Goal: Information Seeking & Learning: Learn about a topic

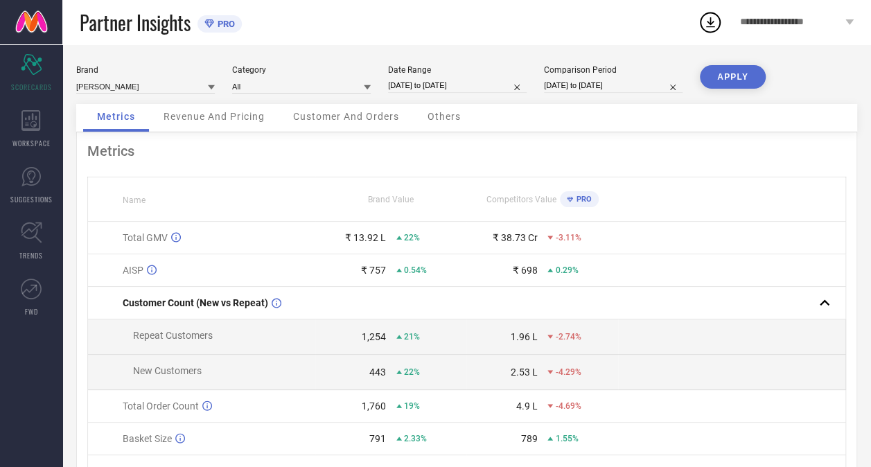
click at [664, 209] on th at bounding box center [731, 199] width 227 height 44
select select "7"
select select "2025"
select select "8"
select select "2025"
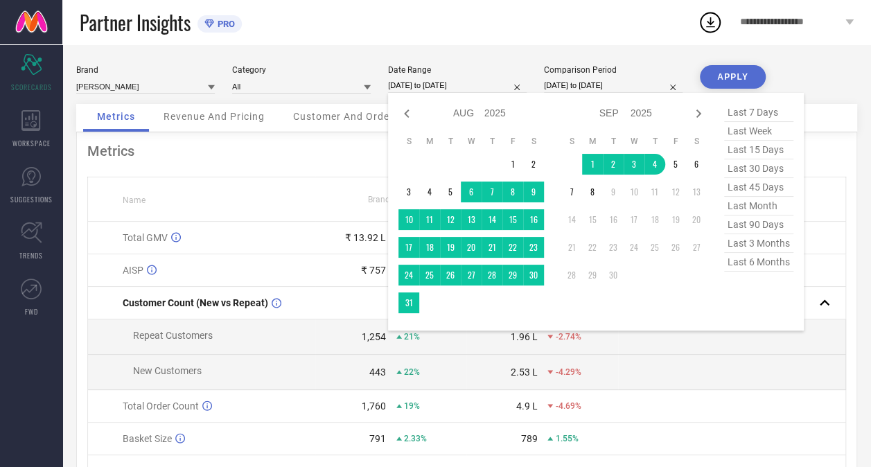
click at [442, 85] on input "[DATE] to [DATE]" at bounding box center [457, 85] width 139 height 15
click at [407, 114] on icon at bounding box center [406, 113] width 17 height 17
select select "6"
select select "2025"
select select "7"
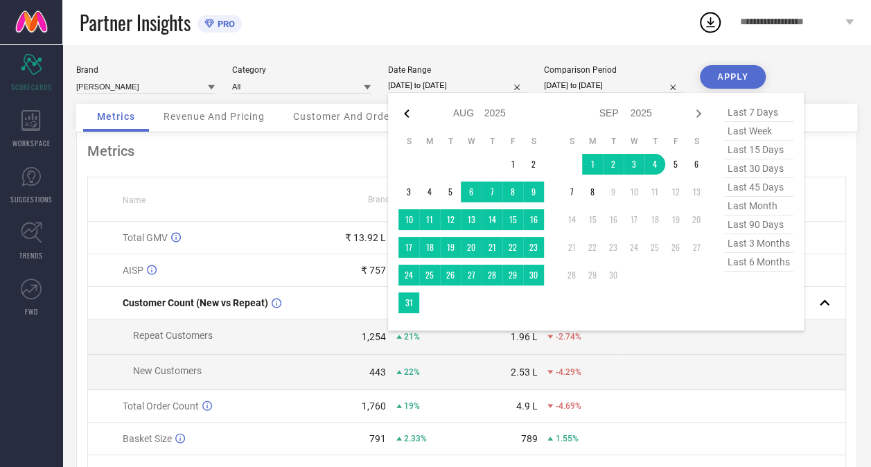
select select "2025"
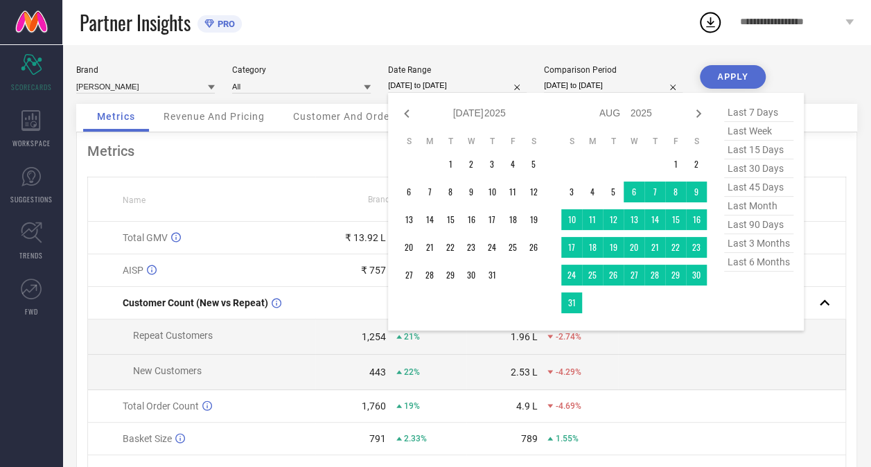
click at [407, 114] on icon at bounding box center [406, 113] width 17 height 17
select select "5"
select select "2025"
select select "6"
select select "2025"
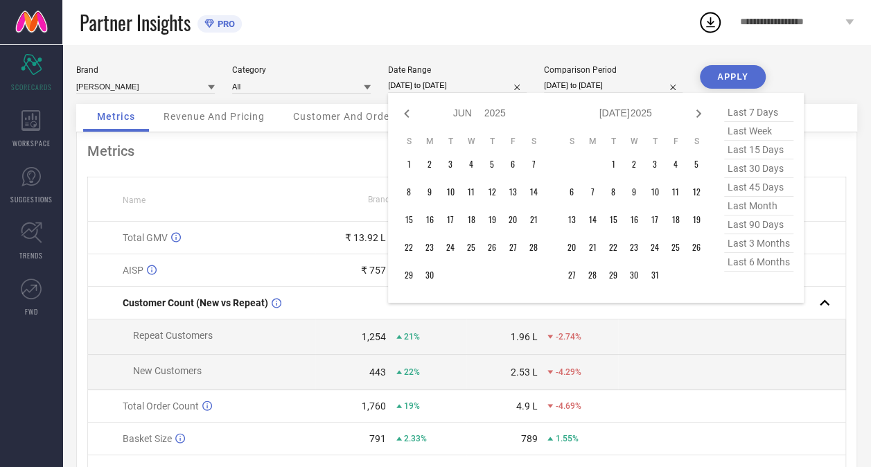
click at [407, 114] on icon at bounding box center [406, 113] width 17 height 17
select select "4"
select select "2025"
select select "5"
select select "2025"
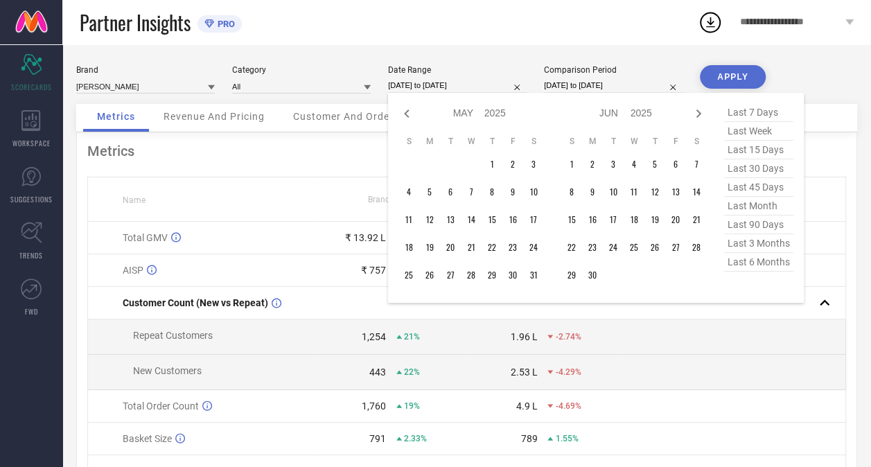
click at [407, 114] on icon at bounding box center [406, 113] width 17 height 17
select select "3"
select select "2025"
select select "4"
select select "2025"
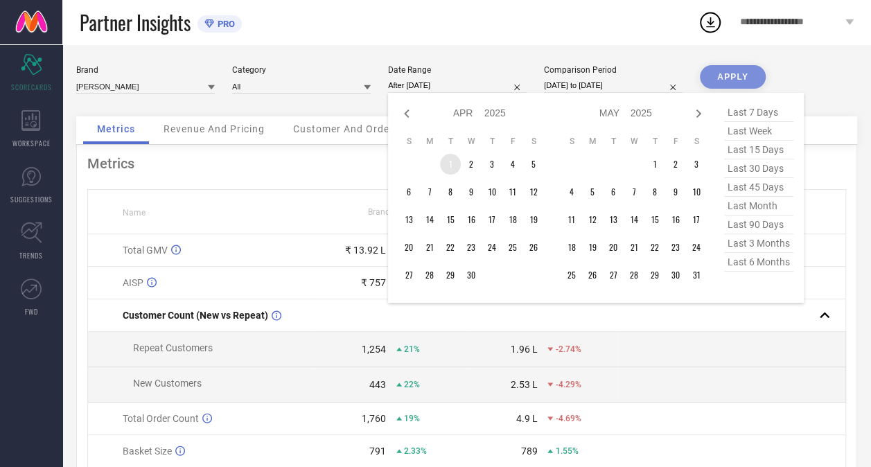
click at [450, 165] on td "1" at bounding box center [450, 164] width 21 height 21
click at [746, 264] on span "last 6 months" at bounding box center [758, 262] width 69 height 19
type input "[DATE] to [DATE]"
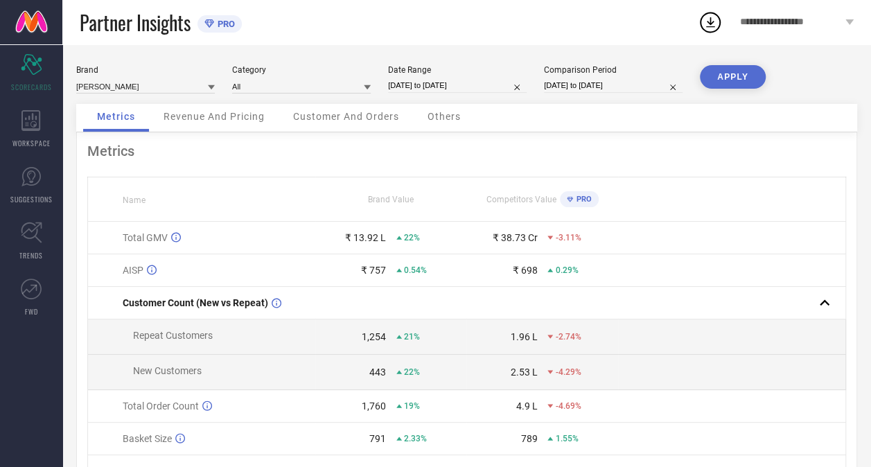
select select "2"
select select "2025"
select select "3"
select select "2025"
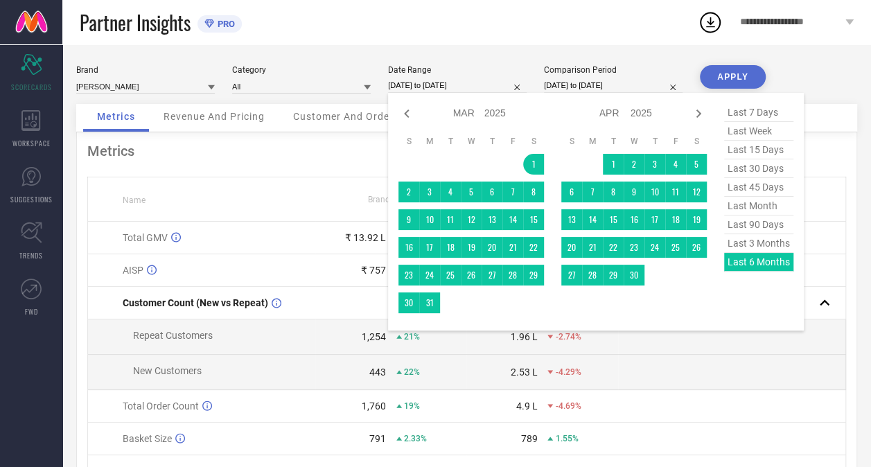
click at [429, 87] on input "[DATE] to [DATE]" at bounding box center [457, 85] width 139 height 15
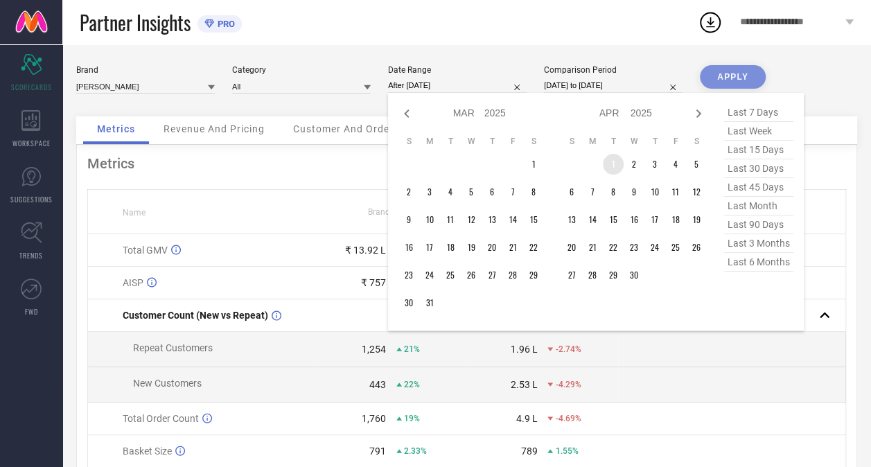
click at [617, 164] on td "1" at bounding box center [613, 164] width 21 height 21
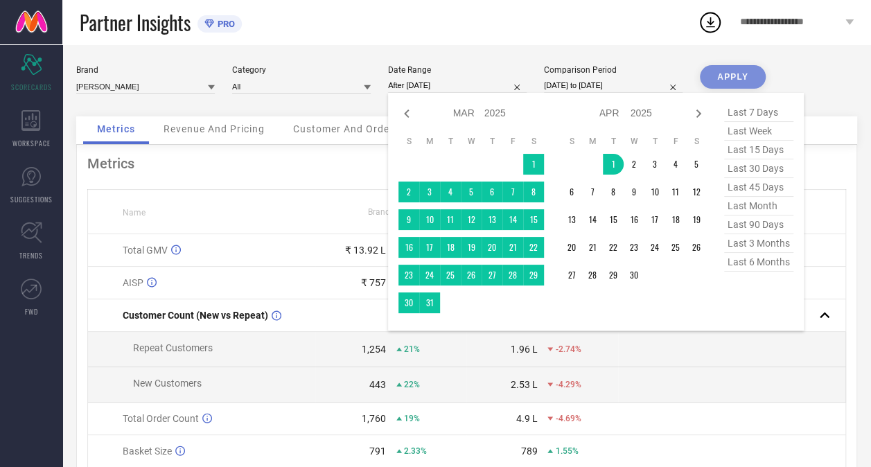
click at [761, 246] on span "last 3 months" at bounding box center [758, 243] width 69 height 19
type input "[DATE] to [DATE]"
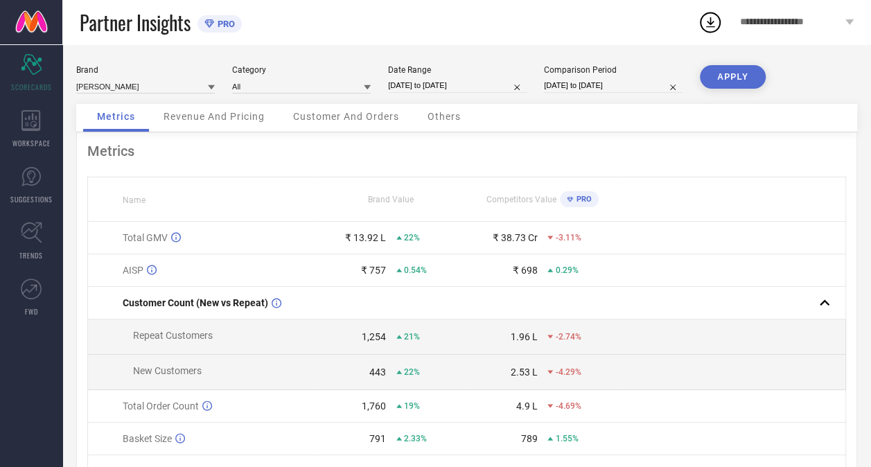
select select "7"
select select "2025"
select select "8"
select select "2025"
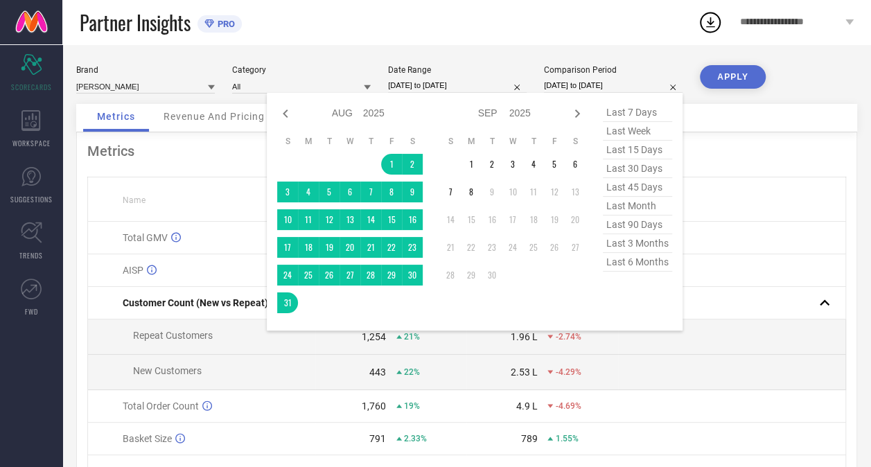
click at [568, 89] on input "[DATE] to [DATE]" at bounding box center [613, 85] width 139 height 15
click at [627, 261] on span "last 6 months" at bounding box center [637, 262] width 69 height 19
type input "[DATE] to [DATE]"
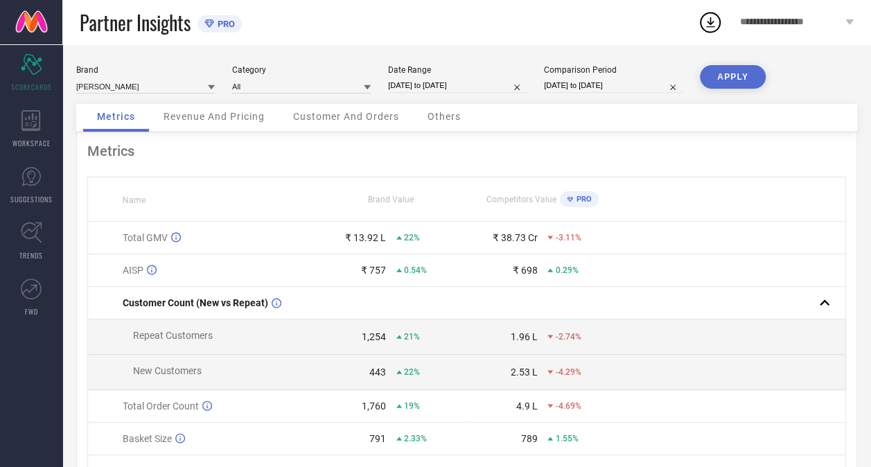
select select "5"
select select "2025"
select select "6"
select select "2025"
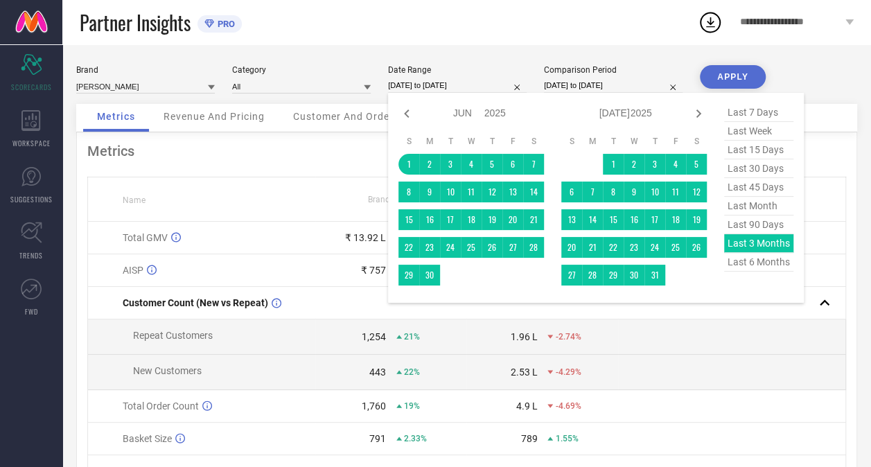
click at [435, 87] on input "[DATE] to [DATE]" at bounding box center [457, 85] width 139 height 15
click at [747, 263] on span "last 6 months" at bounding box center [758, 262] width 69 height 19
type input "[DATE] to [DATE]"
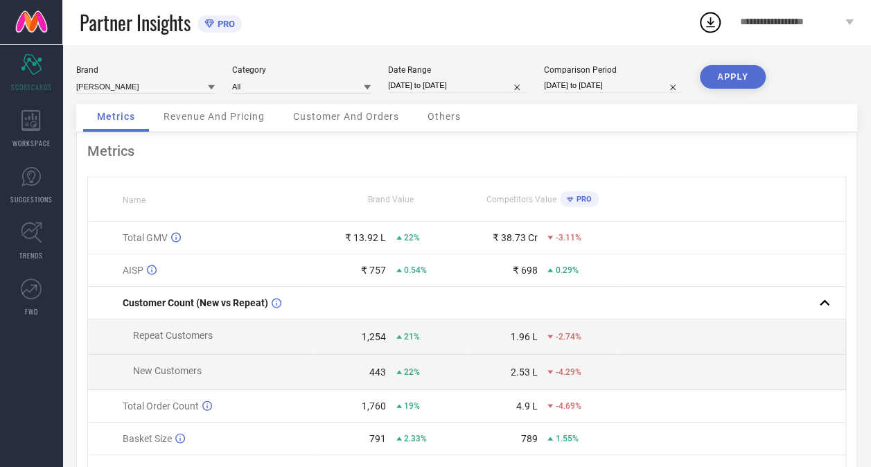
click at [729, 77] on button "APPLY" at bounding box center [733, 77] width 66 height 24
click at [811, 283] on td at bounding box center [731, 270] width 227 height 33
click at [574, 200] on span "PRO" at bounding box center [582, 199] width 19 height 9
click at [581, 200] on span "PRO" at bounding box center [582, 199] width 19 height 9
click at [204, 115] on span "Revenue And Pricing" at bounding box center [214, 116] width 101 height 11
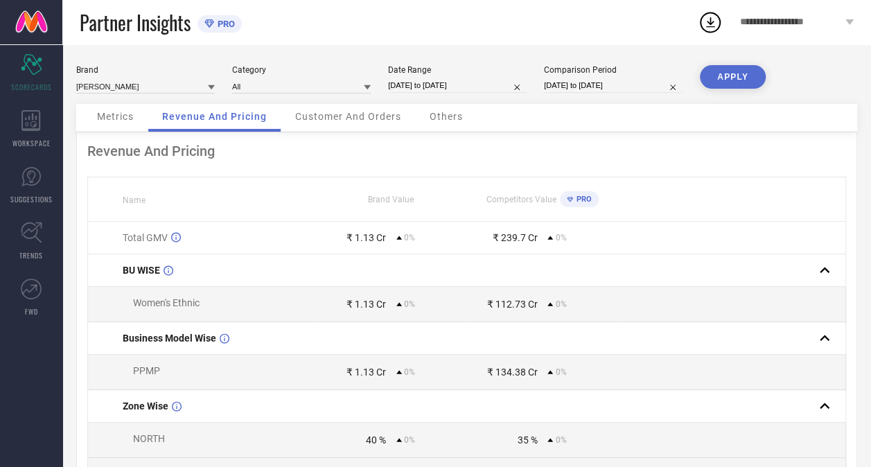
click at [204, 115] on span "Revenue And Pricing" at bounding box center [214, 116] width 105 height 11
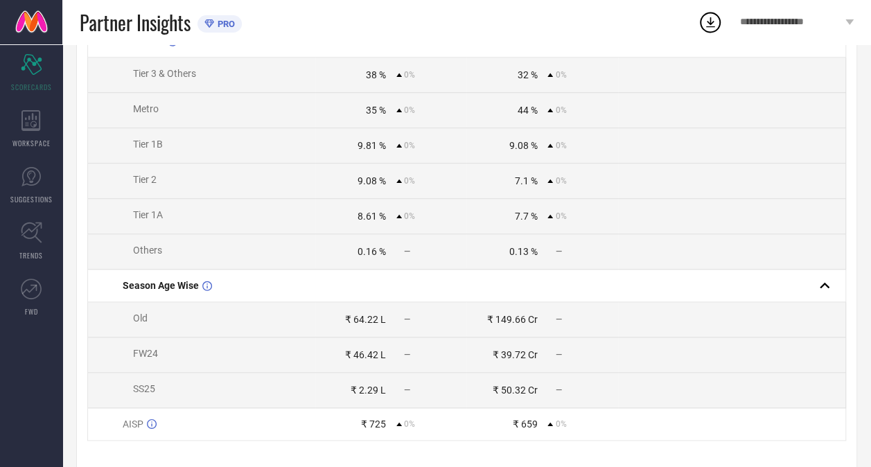
scroll to position [637, 0]
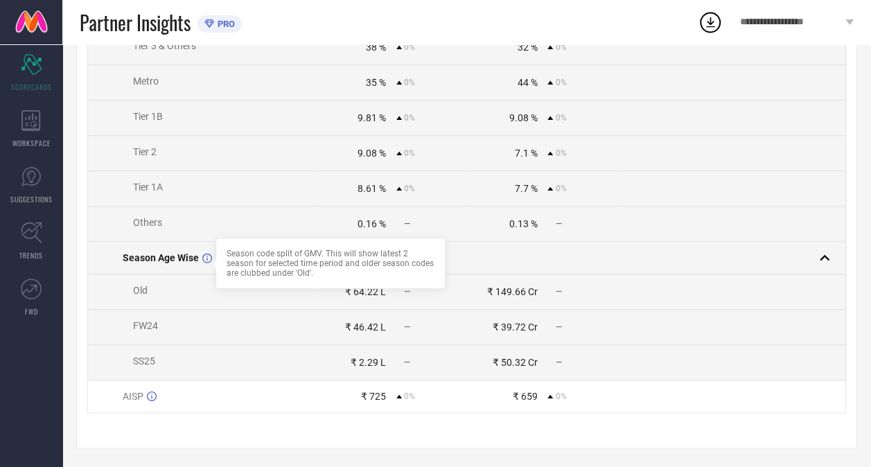
click at [204, 263] on icon at bounding box center [207, 258] width 10 height 10
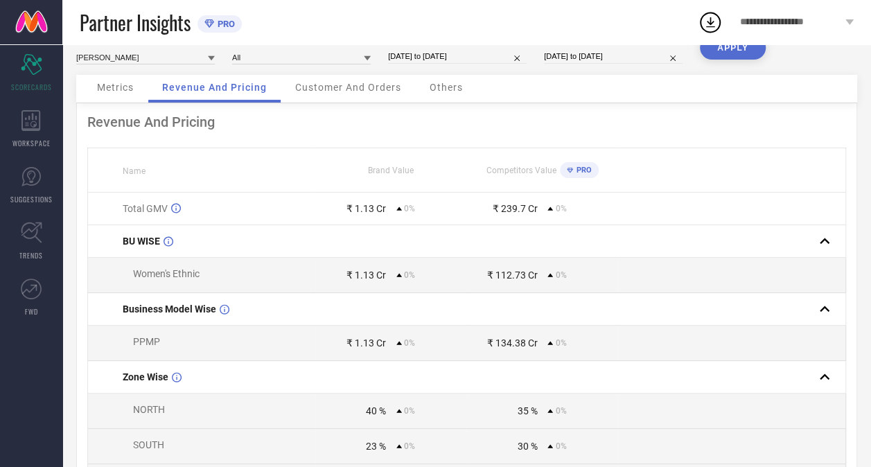
scroll to position [0, 0]
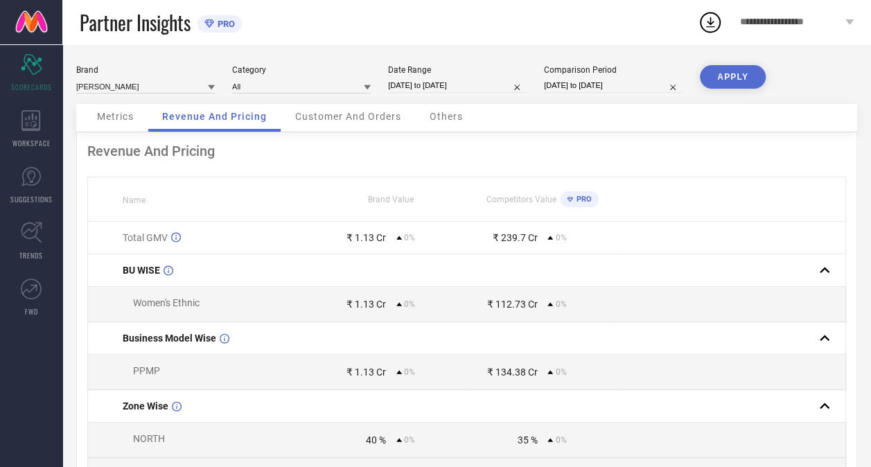
click at [351, 118] on span "Customer And Orders" at bounding box center [348, 116] width 106 height 11
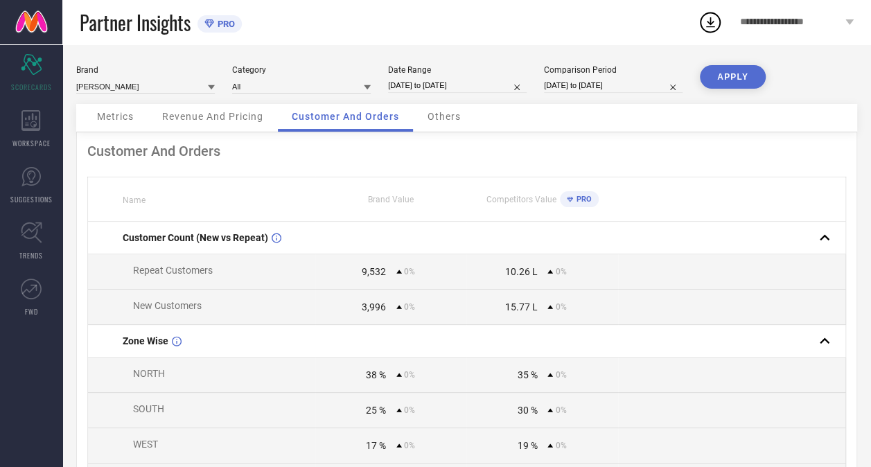
click at [439, 119] on span "Others" at bounding box center [444, 116] width 33 height 11
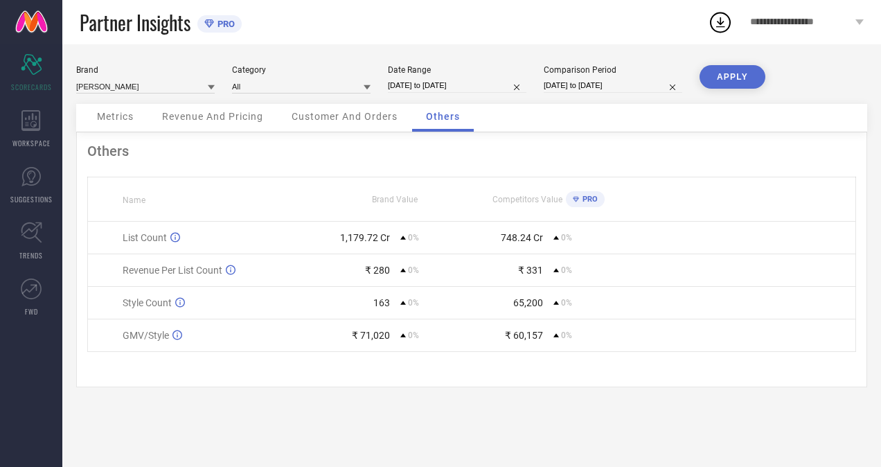
select select "2"
select select "2025"
select select "3"
select select "2025"
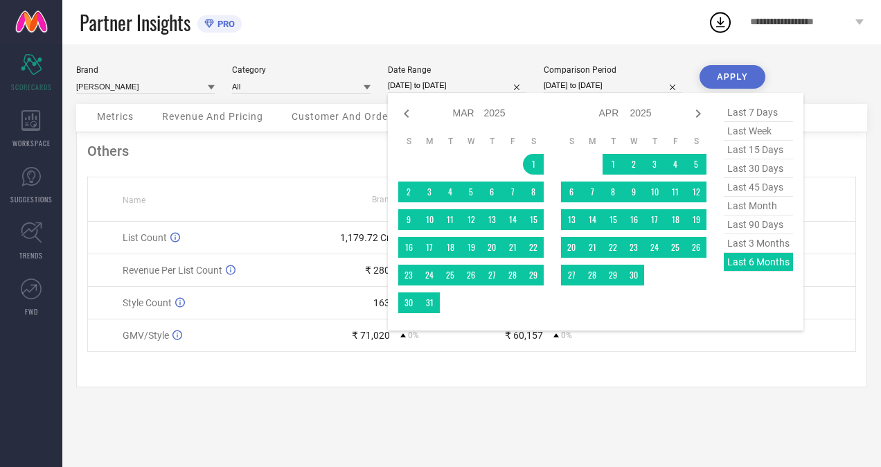
click at [437, 84] on input "[DATE] to [DATE]" at bounding box center [457, 85] width 139 height 15
click at [757, 249] on span "last 3 months" at bounding box center [758, 243] width 69 height 19
type input "[DATE] to [DATE]"
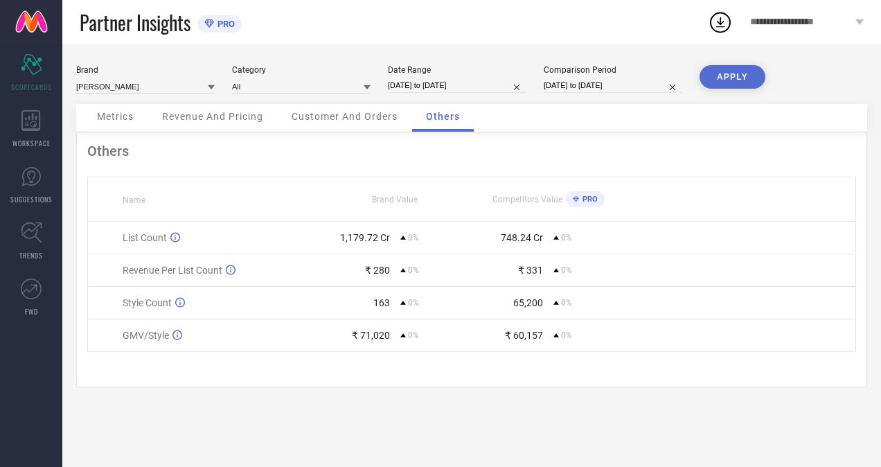
select select "2"
select select "2025"
select select "3"
select select "2025"
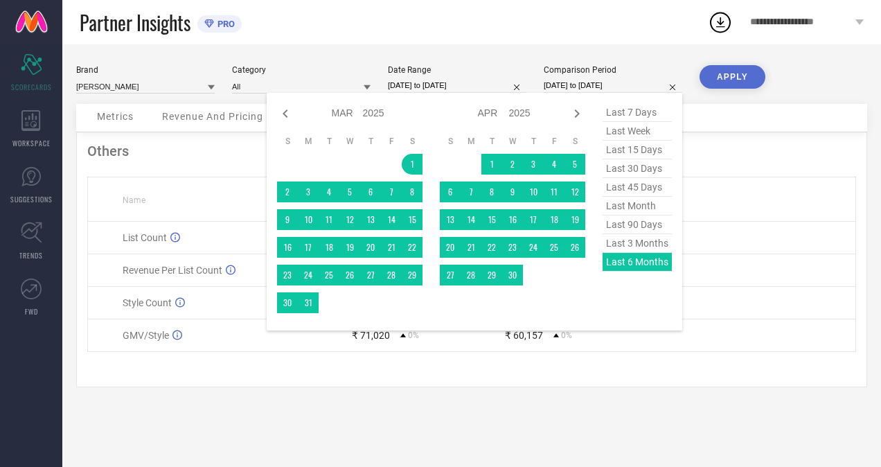
click at [579, 87] on input "[DATE] to [DATE]" at bounding box center [613, 85] width 139 height 15
click at [649, 245] on span "last 3 months" at bounding box center [637, 243] width 69 height 19
type input "[DATE] to [DATE]"
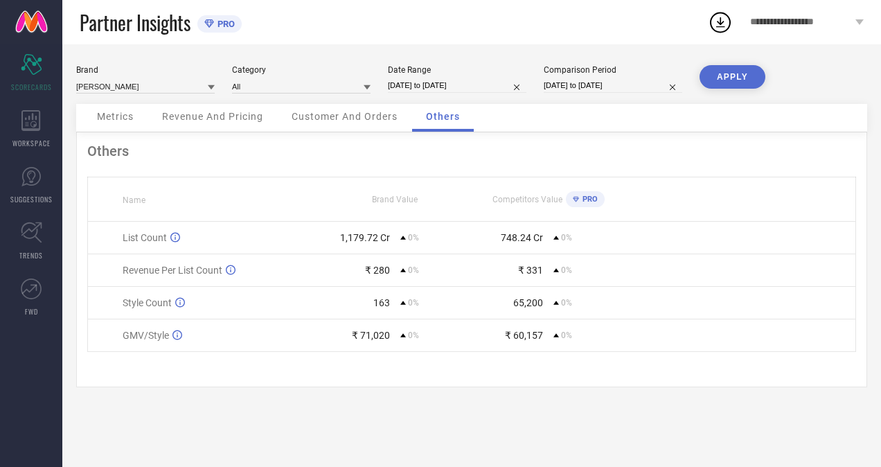
click at [173, 114] on span "Revenue And Pricing" at bounding box center [212, 116] width 101 height 11
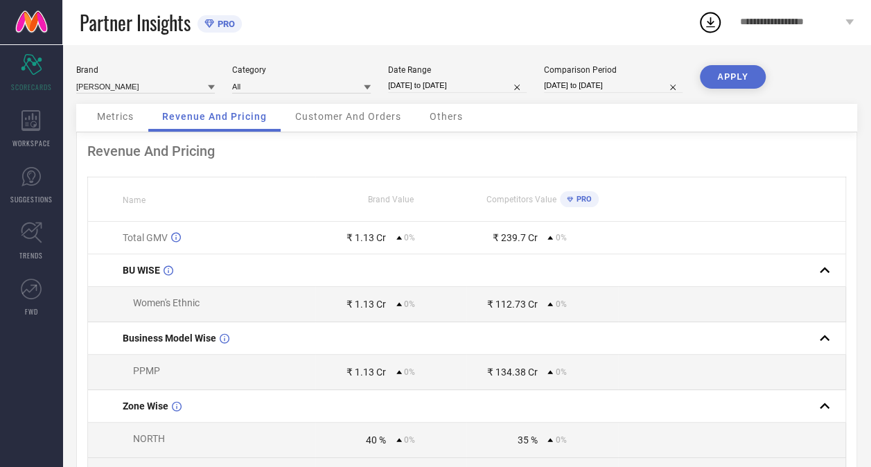
click at [150, 121] on div "Revenue And Pricing" at bounding box center [214, 118] width 132 height 28
click at [119, 119] on span "Metrics" at bounding box center [115, 116] width 37 height 11
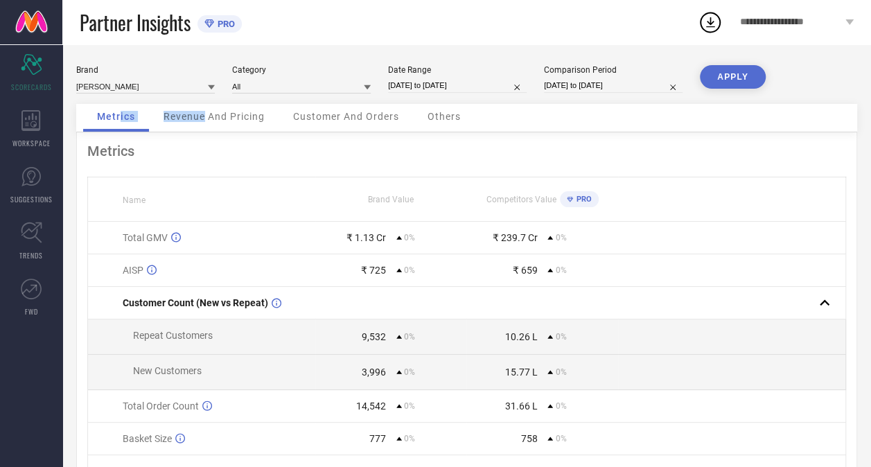
drag, startPoint x: 119, startPoint y: 119, endPoint x: 205, endPoint y: 121, distance: 85.9
click at [205, 121] on div "Metrics Revenue And Pricing Customer And Orders Others" at bounding box center [466, 118] width 781 height 28
click at [205, 121] on span "Revenue And Pricing" at bounding box center [214, 116] width 101 height 11
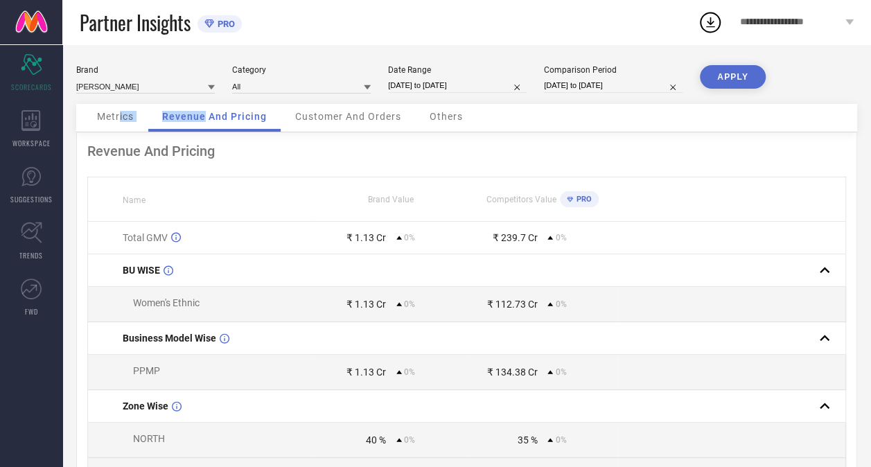
click at [731, 78] on button "APPLY" at bounding box center [733, 77] width 66 height 24
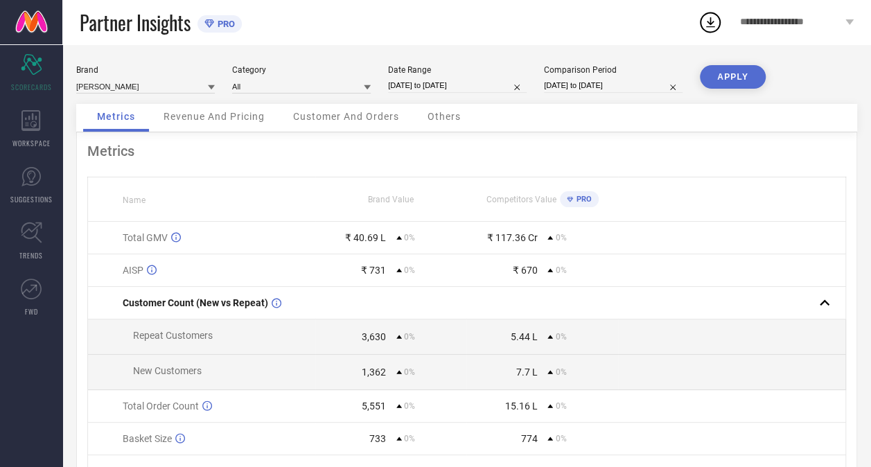
select select "5"
select select "2025"
select select "6"
select select "2025"
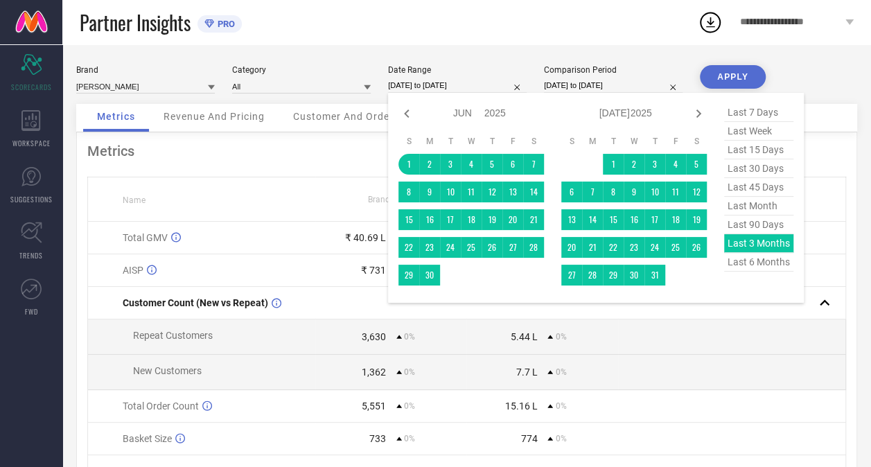
click at [442, 84] on input "[DATE] to [DATE]" at bounding box center [457, 85] width 139 height 15
click at [746, 210] on span "last month" at bounding box center [758, 206] width 69 height 19
type input "[DATE] to [DATE]"
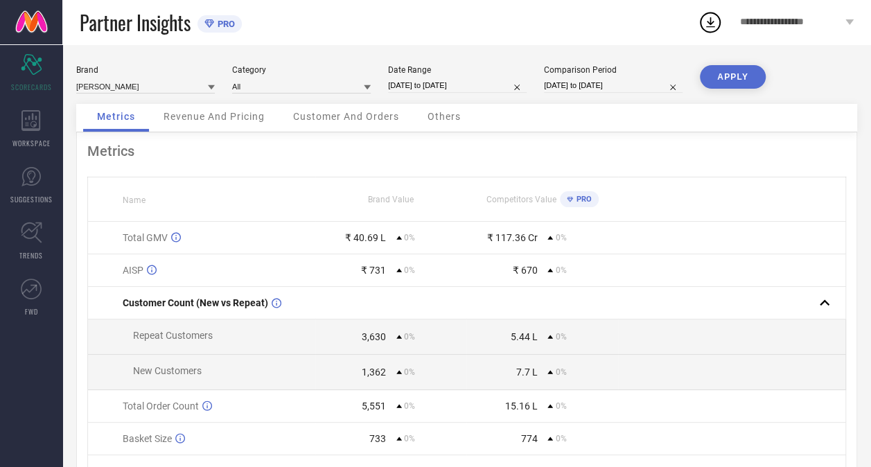
select select "5"
select select "2025"
select select "6"
select select "2025"
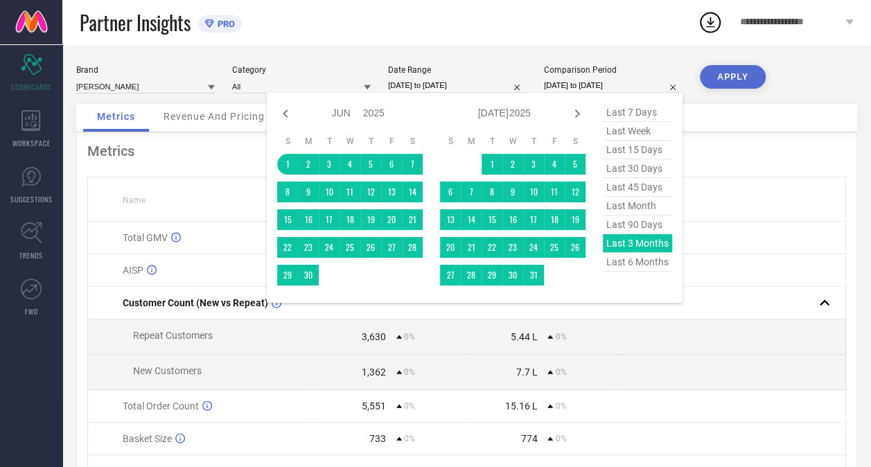
click at [570, 89] on input "[DATE] to [DATE]" at bounding box center [613, 85] width 139 height 15
click at [633, 209] on span "last month" at bounding box center [637, 206] width 69 height 19
type input "[DATE] to [DATE]"
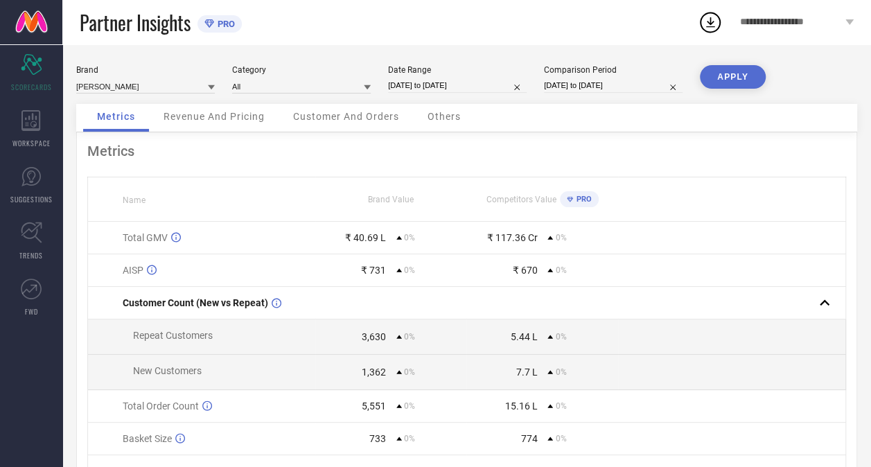
click at [729, 76] on button "APPLY" at bounding box center [733, 77] width 66 height 24
select select "7"
select select "2025"
select select "8"
select select "2025"
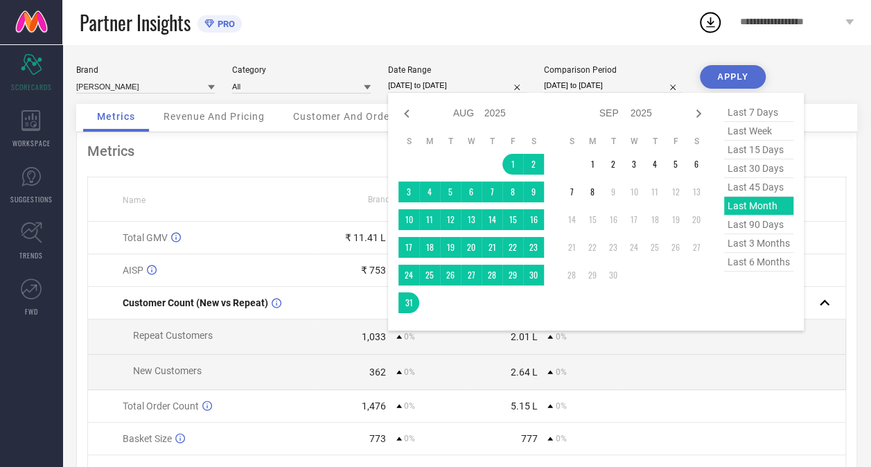
click at [419, 87] on input "[DATE] to [DATE]" at bounding box center [457, 85] width 139 height 15
click at [743, 190] on span "last 45 days" at bounding box center [758, 187] width 69 height 19
type input "[DATE] to [DATE]"
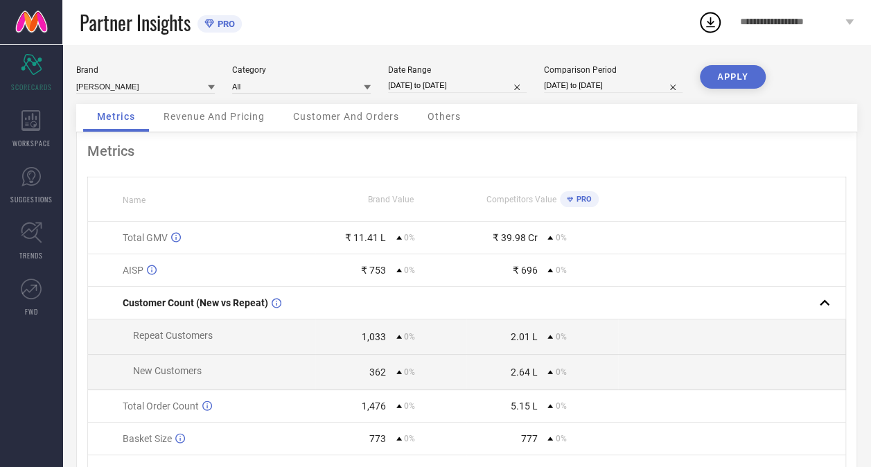
click at [589, 83] on input "[DATE] to [DATE]" at bounding box center [613, 85] width 139 height 15
select select "7"
select select "2025"
select select "8"
select select "2025"
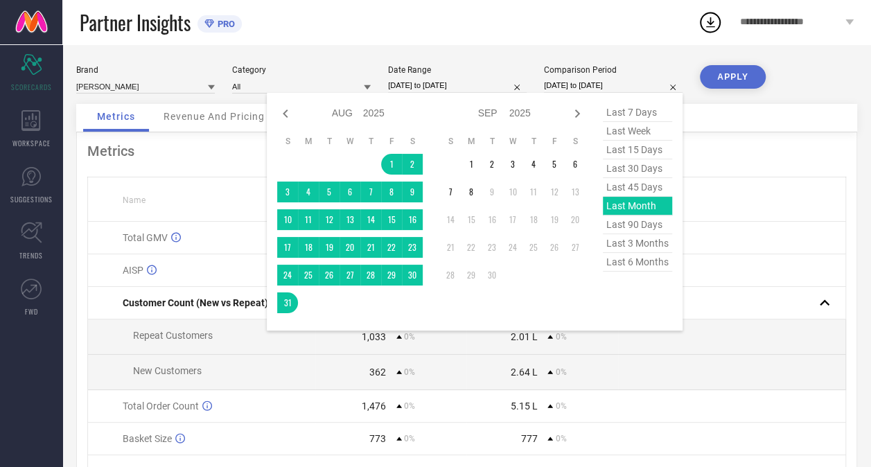
click at [626, 188] on span "last 45 days" at bounding box center [637, 187] width 69 height 19
type input "[DATE] to [DATE]"
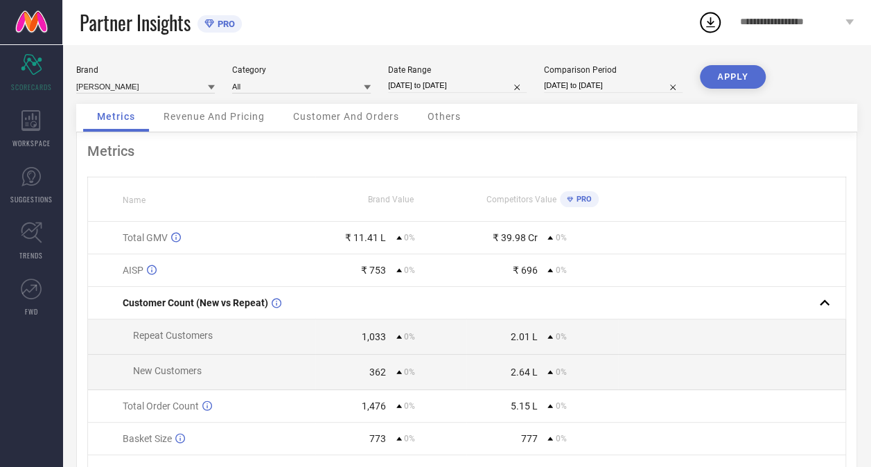
click at [732, 78] on button "APPLY" at bounding box center [733, 77] width 66 height 24
select select "6"
select select "2025"
select select "7"
select select "2025"
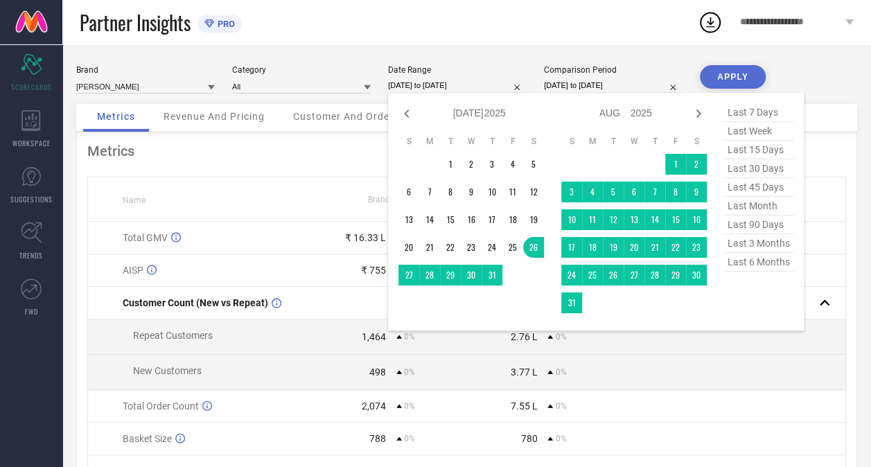
click at [436, 82] on input "[DATE] to [DATE]" at bounding box center [457, 85] width 139 height 15
click at [402, 114] on icon at bounding box center [406, 113] width 17 height 17
select select "5"
select select "2025"
select select "6"
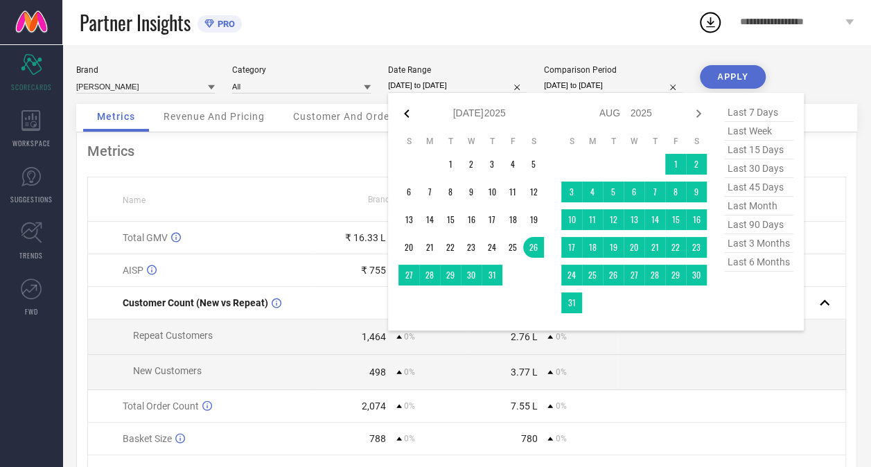
select select "2025"
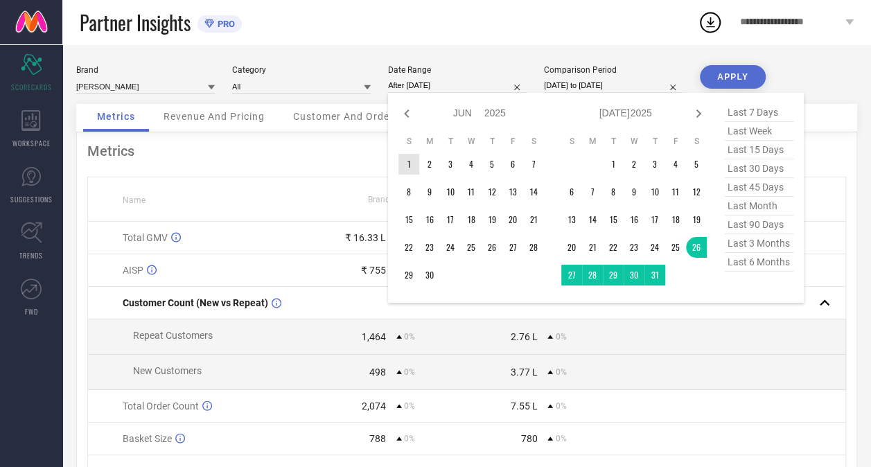
click at [407, 165] on td "1" at bounding box center [408, 164] width 21 height 21
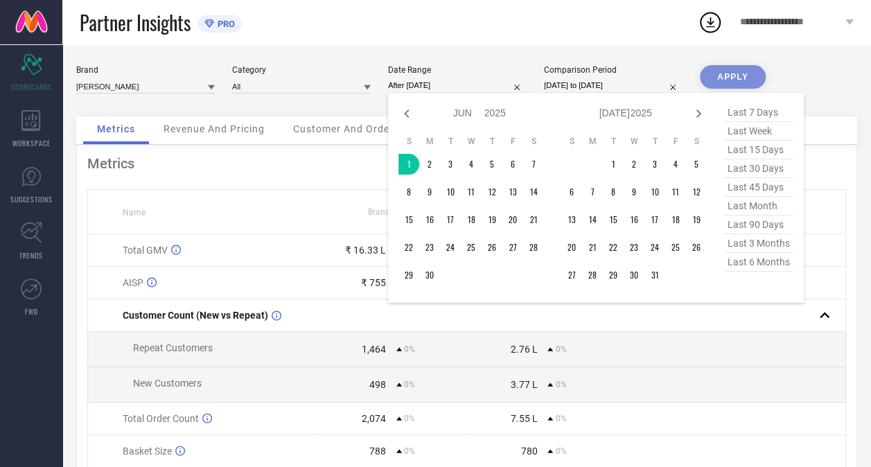
click at [751, 172] on span "last 30 days" at bounding box center [758, 168] width 69 height 19
type input "[DATE] to [DATE]"
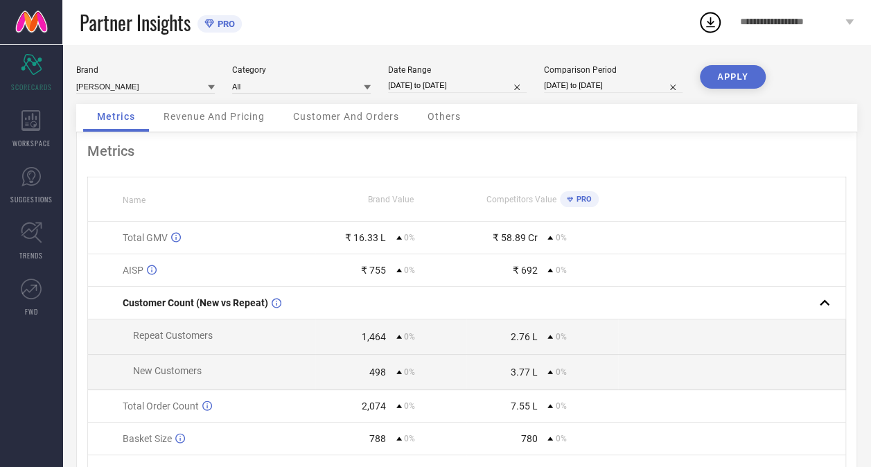
select select "6"
select select "2025"
select select "7"
select select "2025"
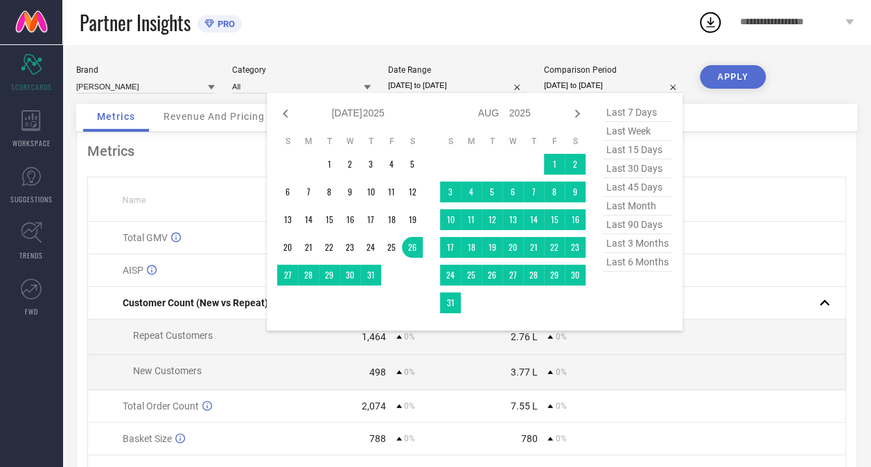
click at [568, 85] on input "[DATE] to [DATE]" at bounding box center [613, 85] width 139 height 15
click at [635, 170] on span "last 30 days" at bounding box center [637, 168] width 69 height 19
type input "[DATE] to [DATE]"
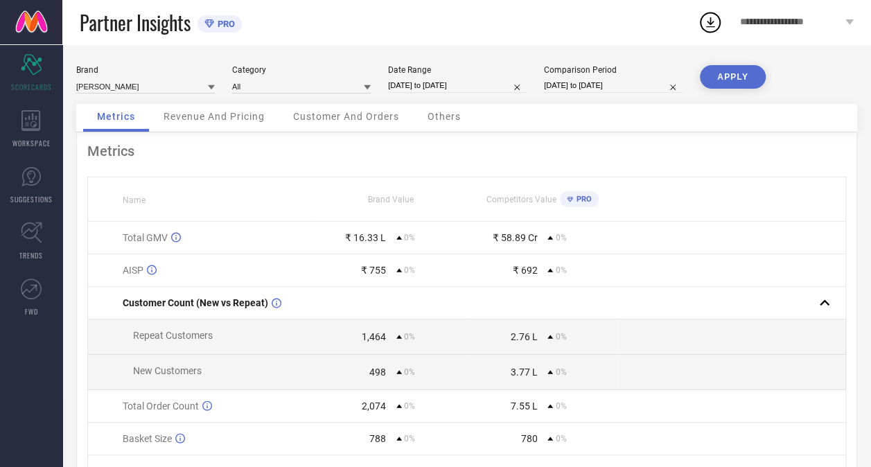
click at [736, 74] on button "APPLY" at bounding box center [733, 77] width 66 height 24
click at [32, 118] on icon at bounding box center [30, 120] width 19 height 21
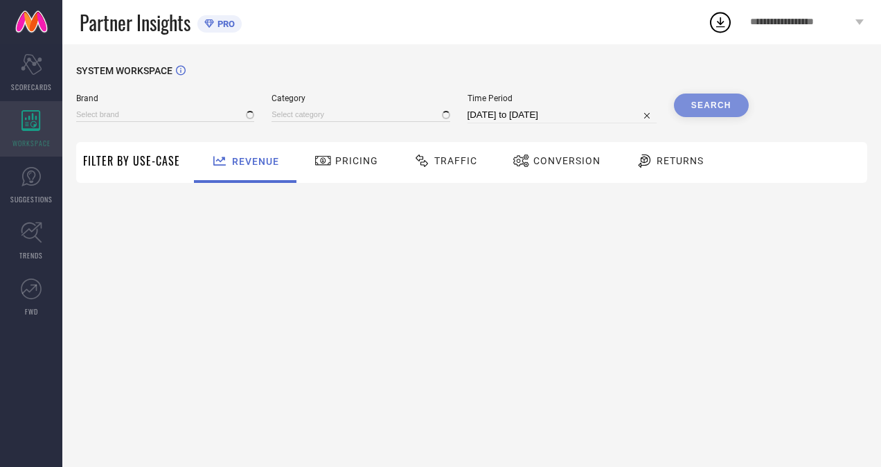
type input "[PERSON_NAME]"
type input "All"
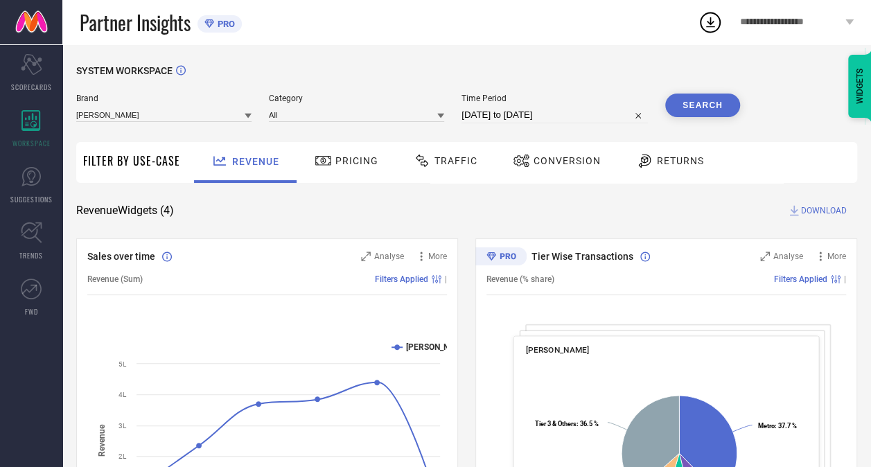
click at [672, 162] on span "Returns" at bounding box center [680, 160] width 47 height 11
